Goal: Information Seeking & Learning: Learn about a topic

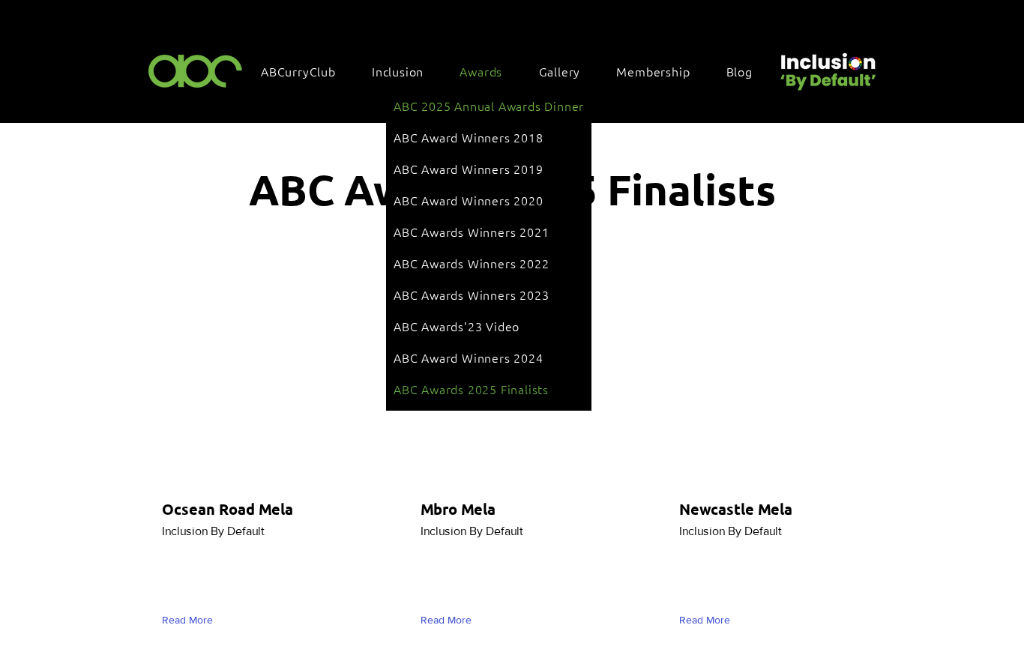
click at [490, 105] on span "ABC 2025 Annual Awards Dinner" at bounding box center [489, 105] width 190 height 16
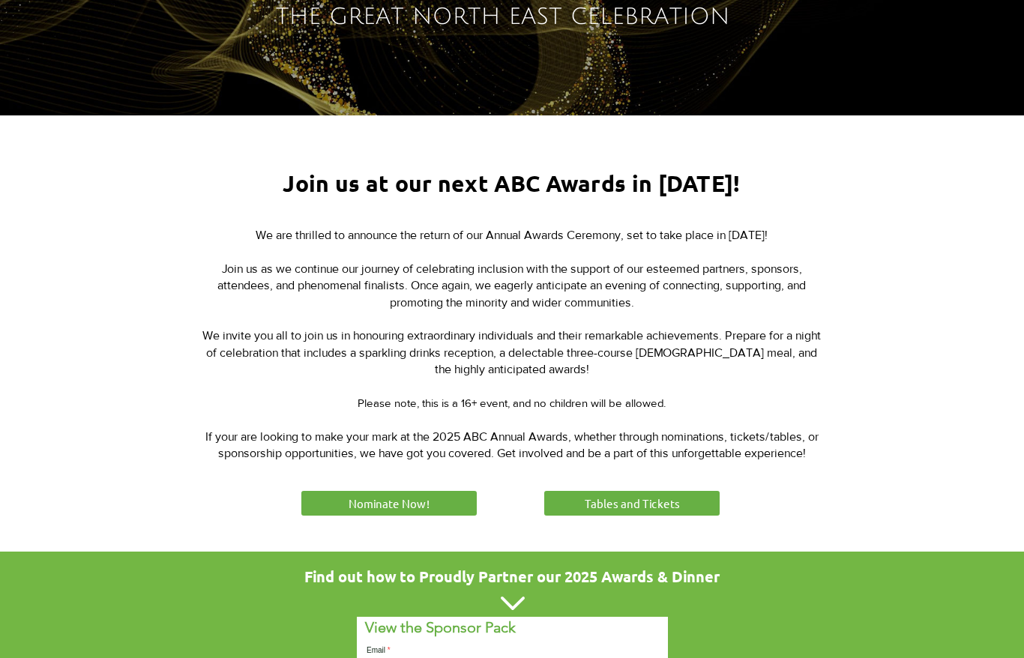
scroll to position [469, 0]
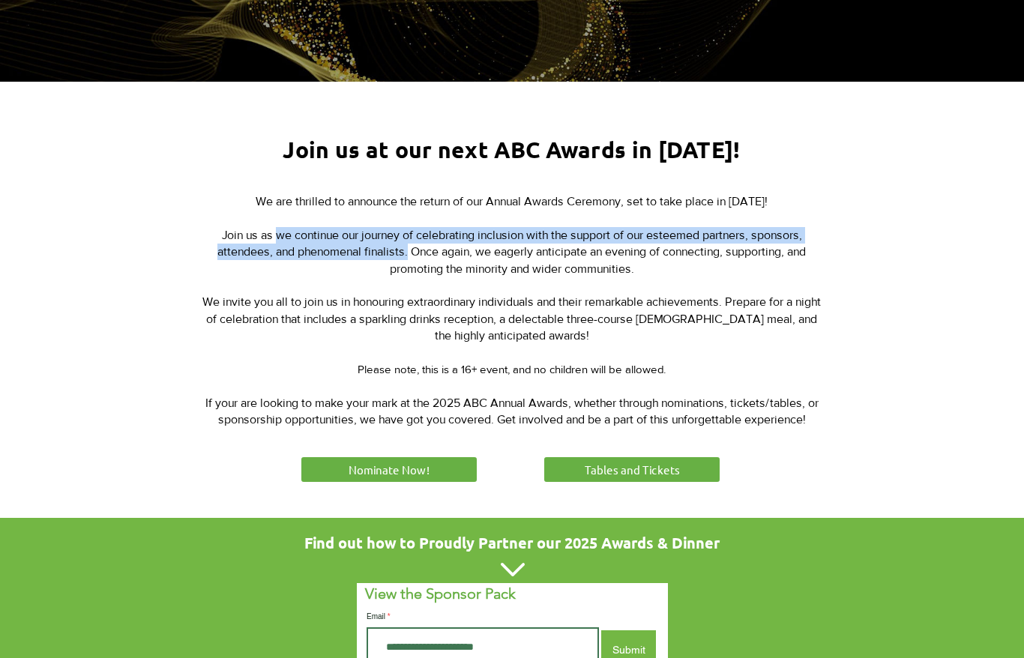
drag, startPoint x: 274, startPoint y: 233, endPoint x: 404, endPoint y: 244, distance: 130.2
click at [404, 244] on span "Join us as we continue our journey of celebrating inclusion with the support of…" at bounding box center [511, 252] width 589 height 46
copy span "we continue our journey of celebrating inclusion with the support of our esteem…"
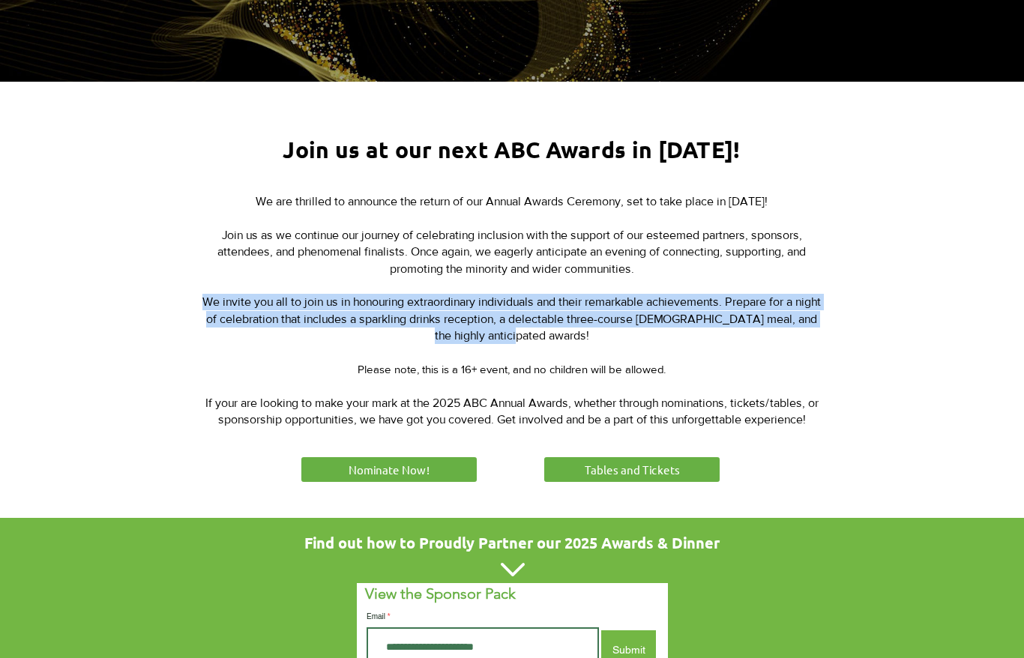
drag, startPoint x: 212, startPoint y: 300, endPoint x: 564, endPoint y: 328, distance: 352.7
click at [564, 328] on p "We invite you all to join us in honouring extraordinary individuals and their r…" at bounding box center [511, 319] width 621 height 50
copy span "We invite you all to join us in honouring extraordinary individuals and their r…"
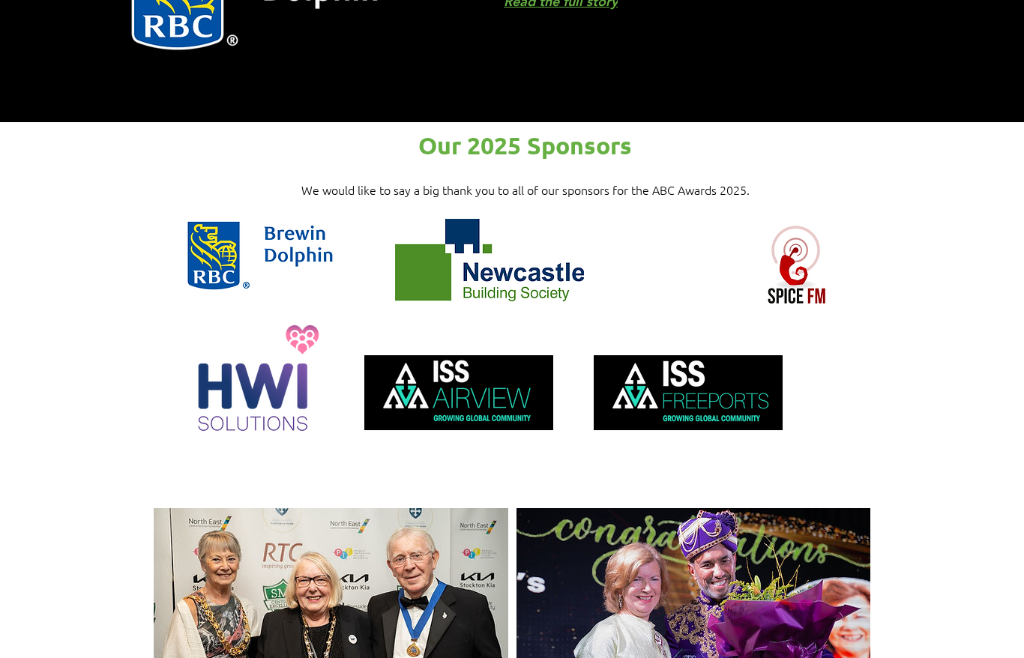
scroll to position [1399, 0]
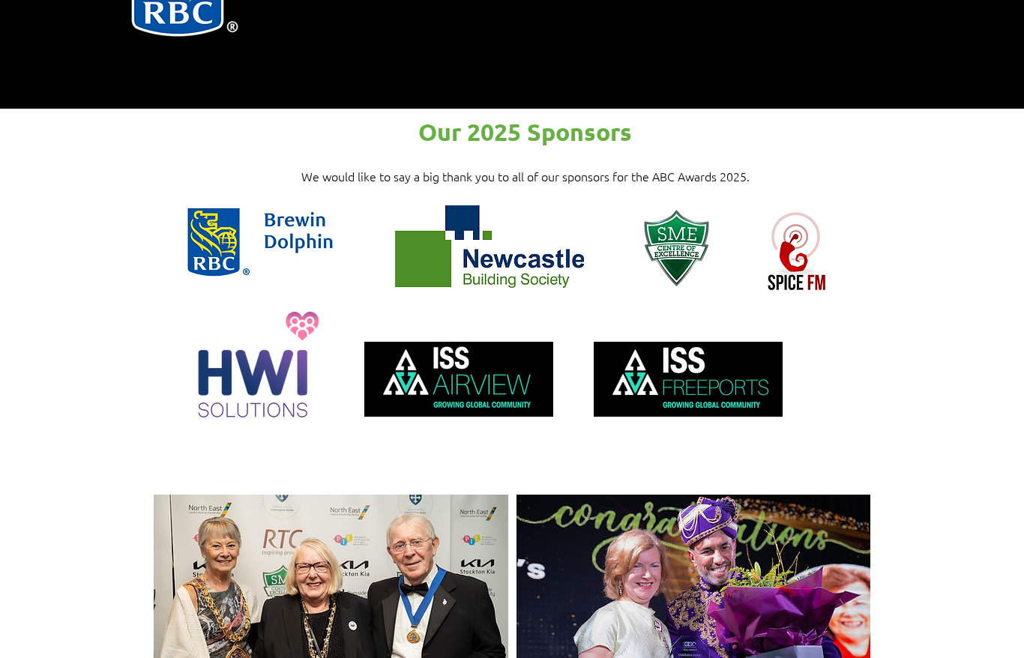
click at [658, 168] on span "We would like to say a big thank you to all of our sponsors for the ABC Awards …" at bounding box center [525, 176] width 448 height 16
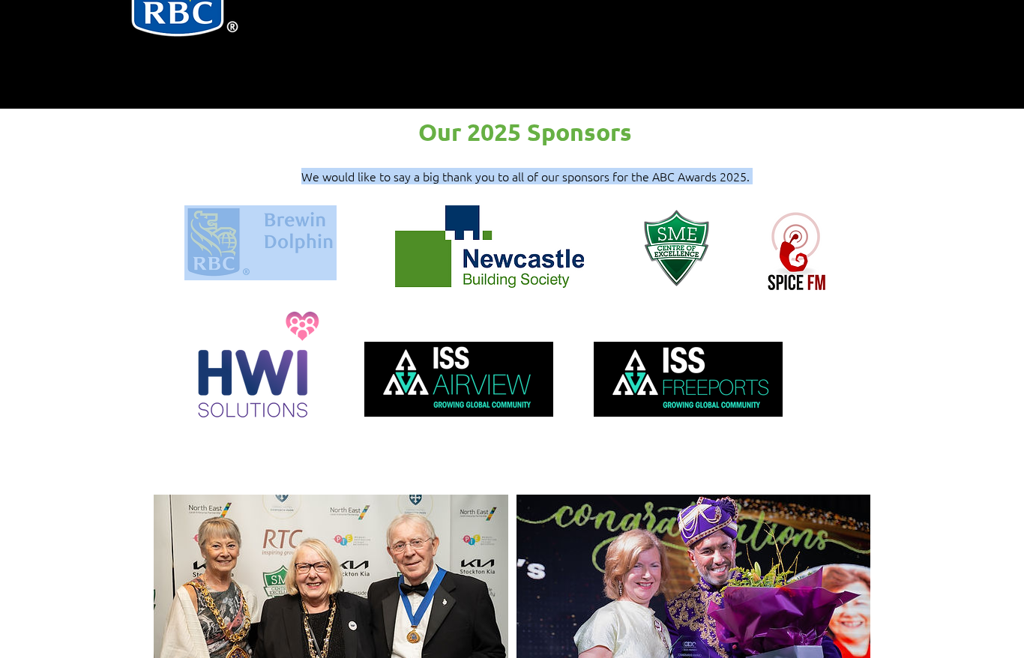
click at [658, 168] on span "We would like to say a big thank you to all of our sponsors for the ABC Awards …" at bounding box center [525, 176] width 448 height 16
copy span "We would like to say a big thank you to all of our sponsors for the ABC Awards …"
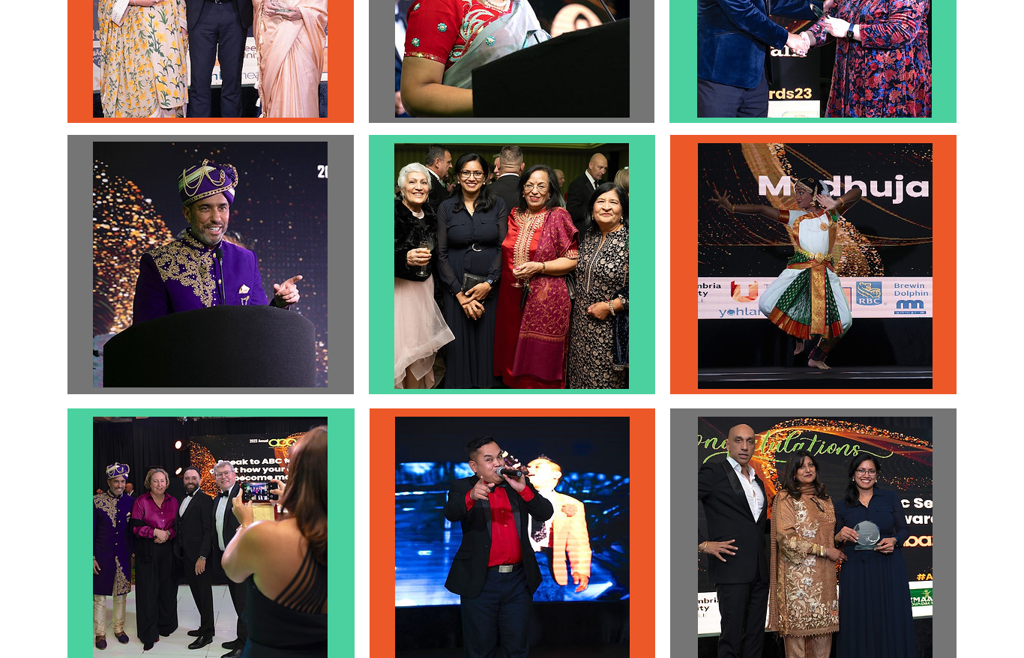
scroll to position [4060, 0]
